Goal: Navigation & Orientation: Find specific page/section

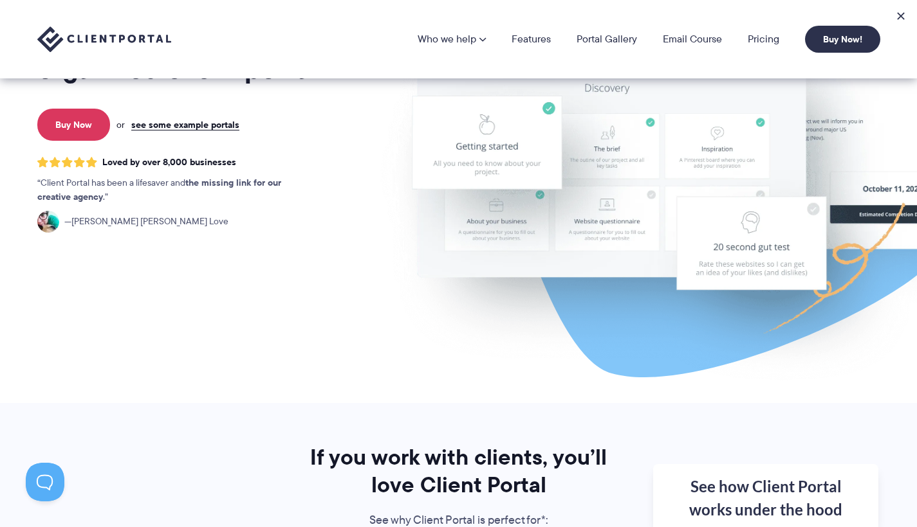
scroll to position [181, 0]
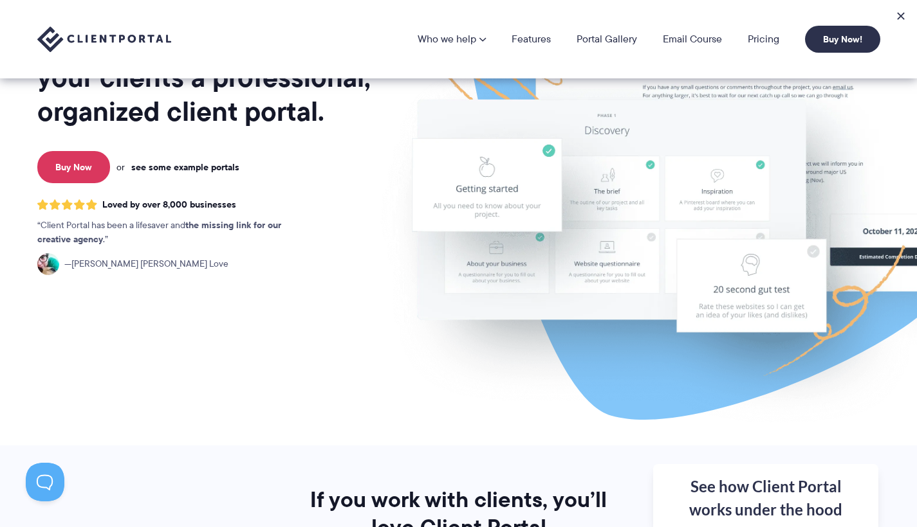
click at [183, 164] on link "see some example portals" at bounding box center [185, 167] width 108 height 12
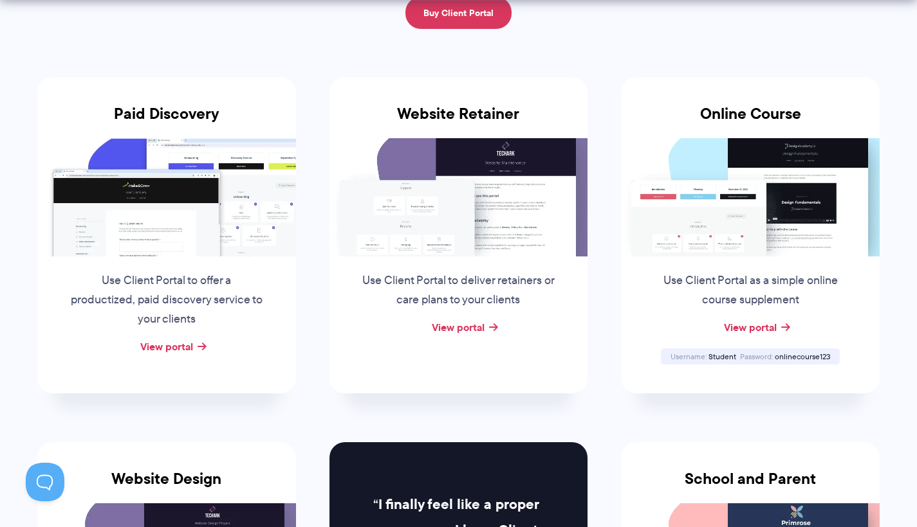
click at [479, 226] on img at bounding box center [458, 197] width 259 height 118
click at [455, 327] on link "View portal" at bounding box center [458, 327] width 53 height 15
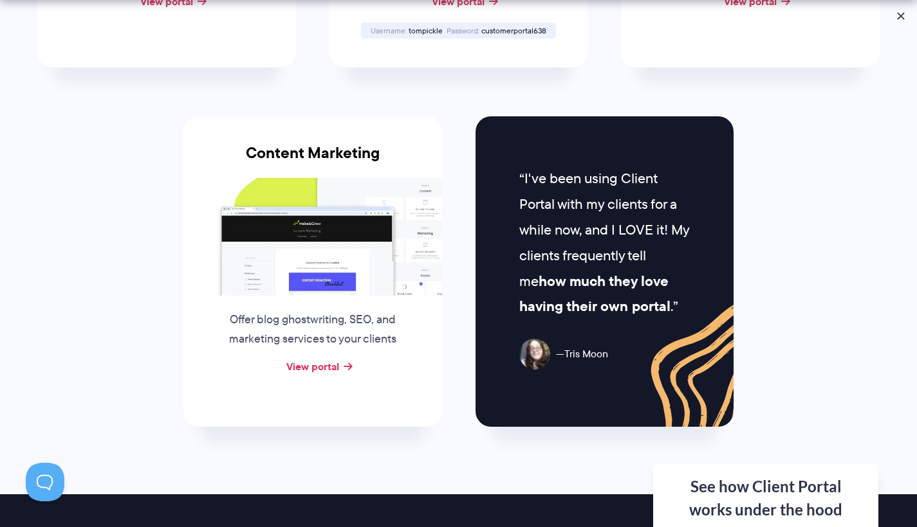
scroll to position [1270, 0]
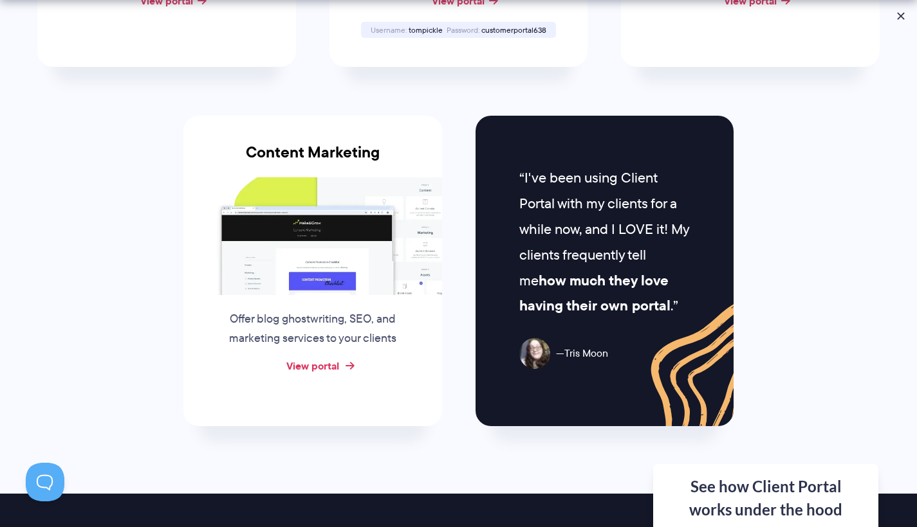
click at [313, 358] on link "View portal" at bounding box center [312, 365] width 53 height 15
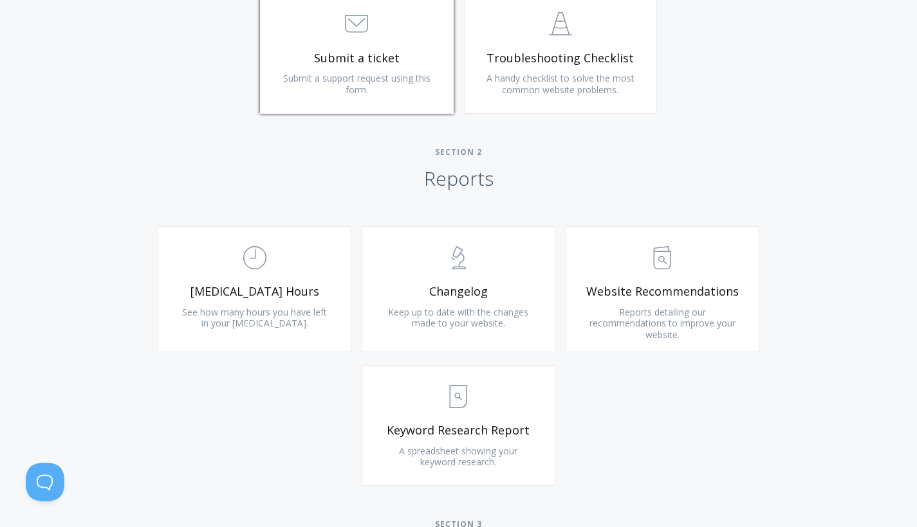
scroll to position [711, 0]
click at [274, 278] on link ".st0{fill:none;stroke:#000000;stroke-width:2;stroke-miterlimit:10;} Untitled-18…" at bounding box center [255, 290] width 194 height 126
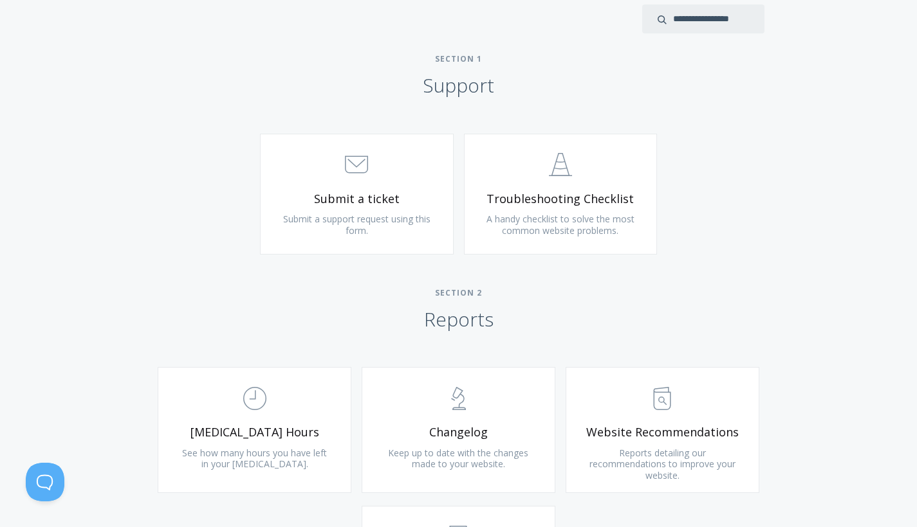
scroll to position [583, 0]
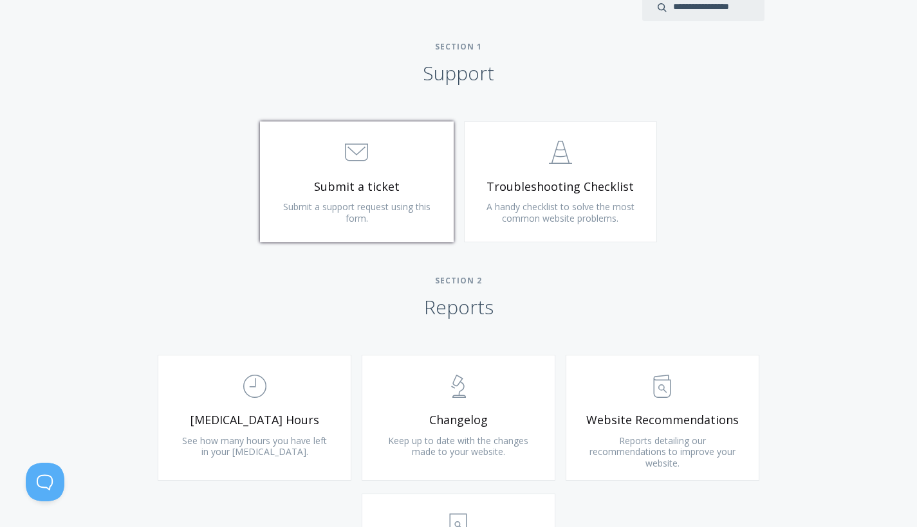
click at [394, 182] on span "Submit a ticket" at bounding box center [357, 186] width 154 height 15
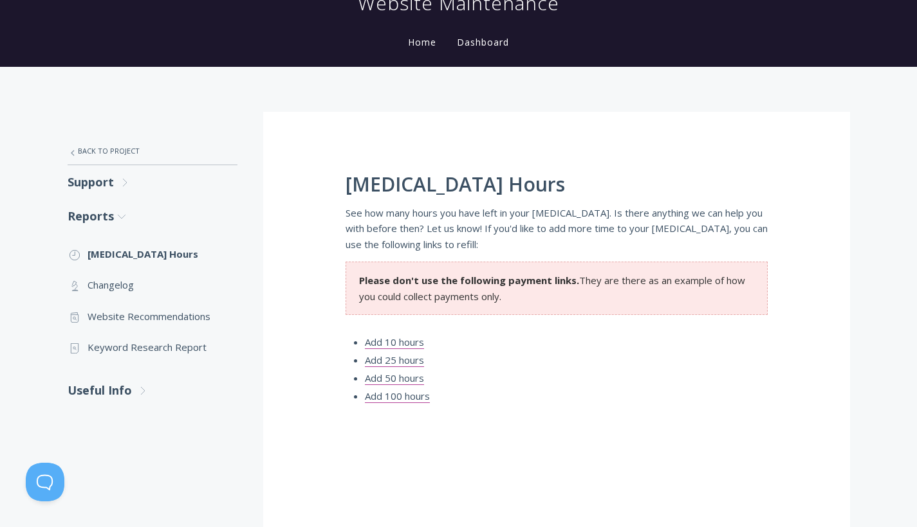
scroll to position [125, 0]
